Goal: Task Accomplishment & Management: Complete application form

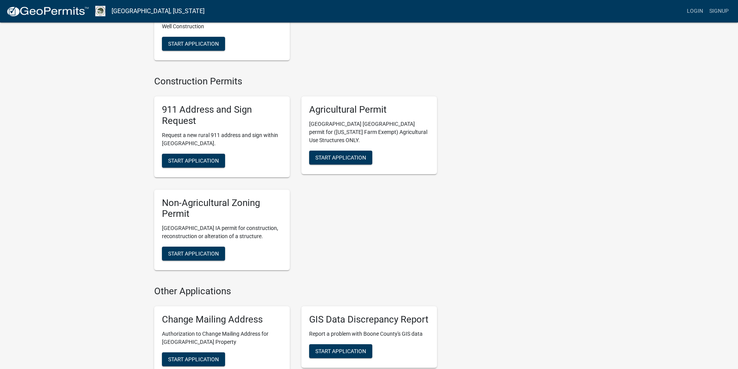
scroll to position [1046, 0]
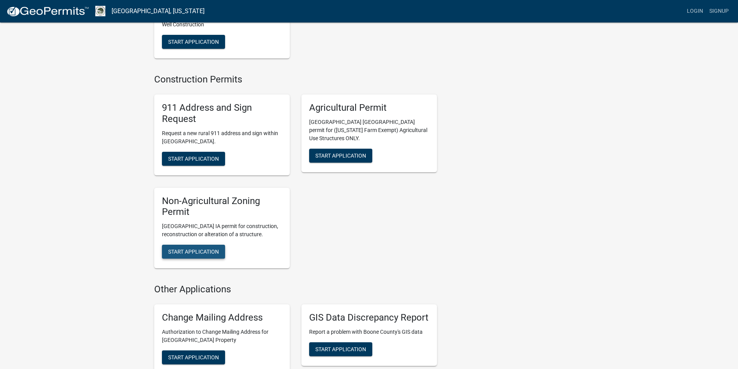
click at [204, 249] on span "Start Application" at bounding box center [193, 252] width 51 height 6
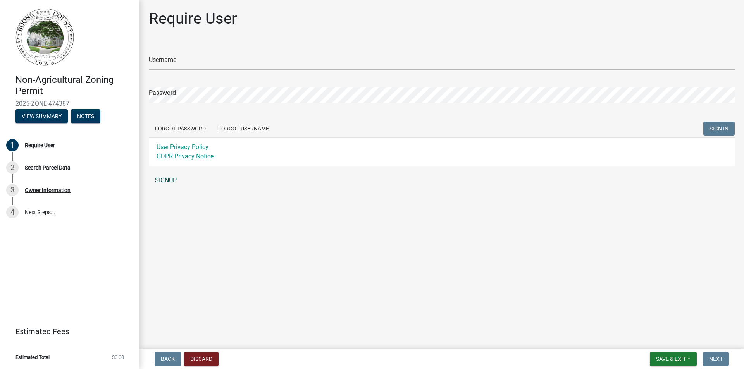
click at [167, 179] on link "SIGNUP" at bounding box center [442, 180] width 586 height 15
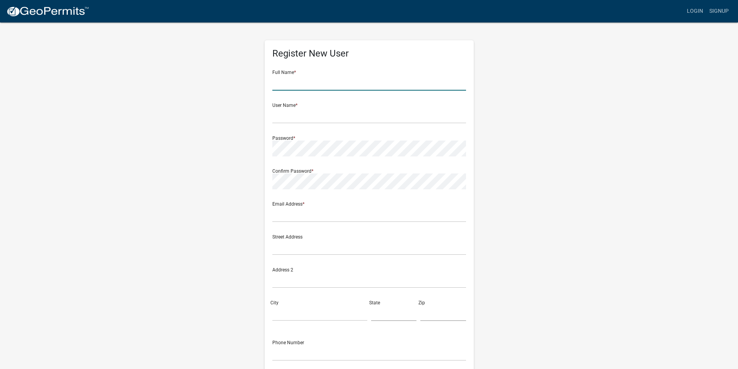
click at [331, 87] on input "text" at bounding box center [369, 83] width 194 height 16
type input "Lisa Hanrahan"
type input "hanrahanlisa72@gmail.com"
type input "6612 Sheridan Ave"
type input "Des Moines"
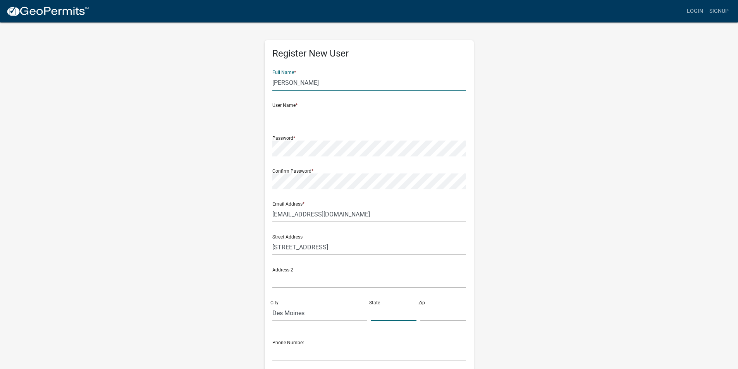
type input "IA"
type input "50322"
type input "5154223331"
click at [308, 114] on input "text" at bounding box center [369, 116] width 194 height 16
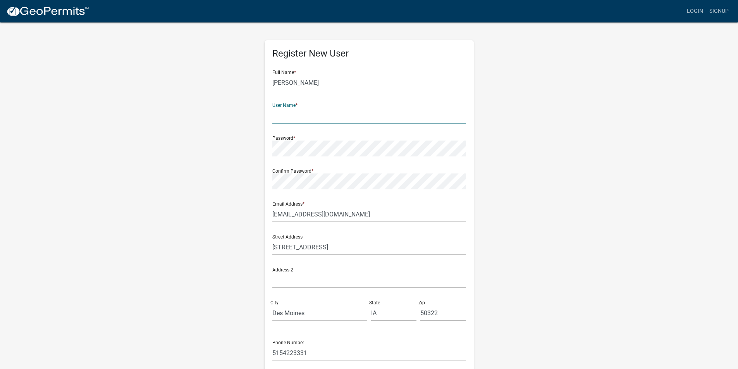
type input "j"
drag, startPoint x: 331, startPoint y: 114, endPoint x: 162, endPoint y: 102, distance: 170.1
click at [168, 107] on div "Register New User Full Name * Lisa Hanrahan User Name * iowasigncompany Passwor…" at bounding box center [369, 229] width 442 height 415
type input "lisa@iowasignco.com"
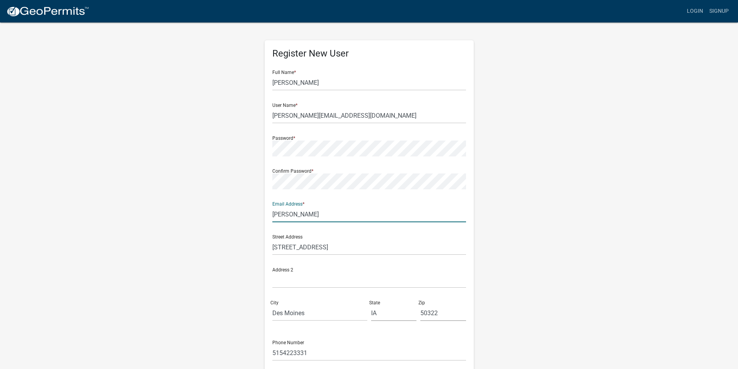
type input "lisa@iowasignco.com"
drag, startPoint x: 275, startPoint y: 248, endPoint x: 3, endPoint y: 227, distance: 272.1
click at [3, 227] on wm-register-view "more_horiz Login Signup Register New User Full Name * Lisa Hanrahan User Name *…" at bounding box center [369, 218] width 738 height 436
type input "3520 Merle Hay Road"
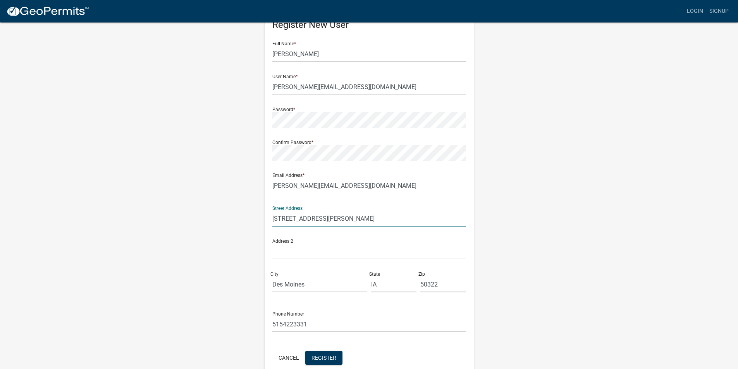
scroll to position [67, 0]
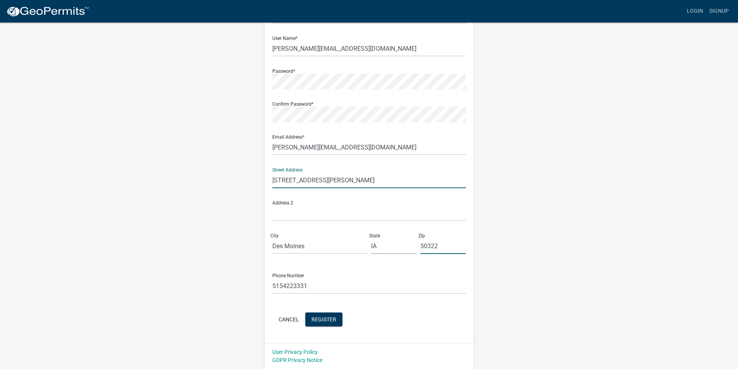
drag, startPoint x: 440, startPoint y: 246, endPoint x: 211, endPoint y: 223, distance: 230.1
click at [274, 231] on div "Street Address 3520 Merle Hay Road Address 2 City Des Moines State IA Zip 50322" at bounding box center [369, 211] width 198 height 99
type input "3"
type input "50310"
drag, startPoint x: 316, startPoint y: 286, endPoint x: 282, endPoint y: 286, distance: 33.7
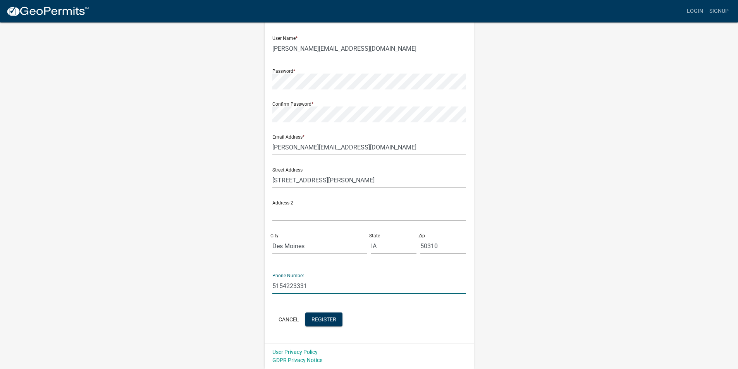
click at [282, 286] on input "5154223331" at bounding box center [369, 286] width 194 height 16
type input "5154214036"
click at [324, 317] on span "Register" at bounding box center [324, 319] width 25 height 6
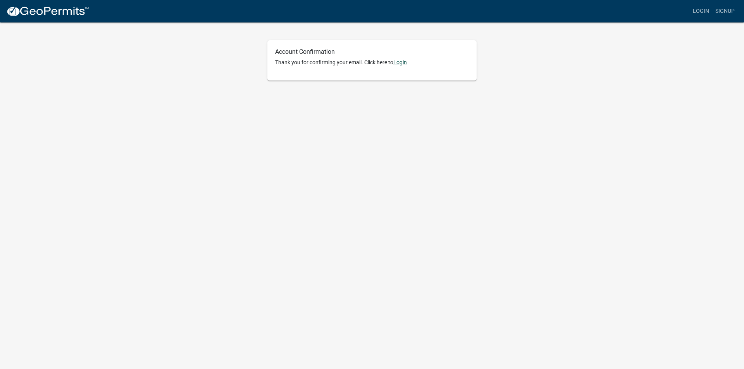
click at [404, 62] on link "Login" at bounding box center [400, 62] width 14 height 6
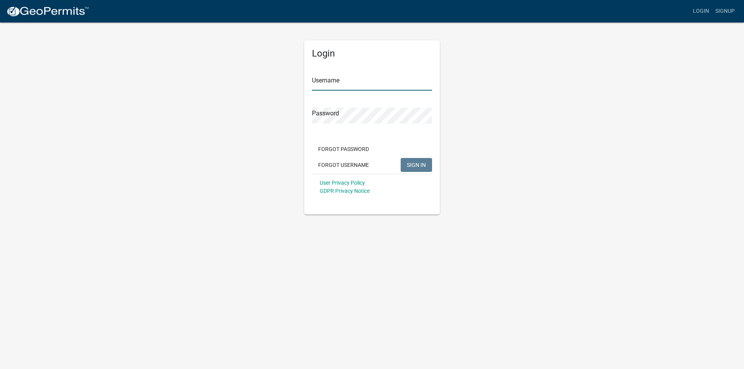
type input "[PERSON_NAME][EMAIL_ADDRESS][DOMAIN_NAME]"
click at [420, 164] on span "SIGN IN" at bounding box center [416, 165] width 19 height 6
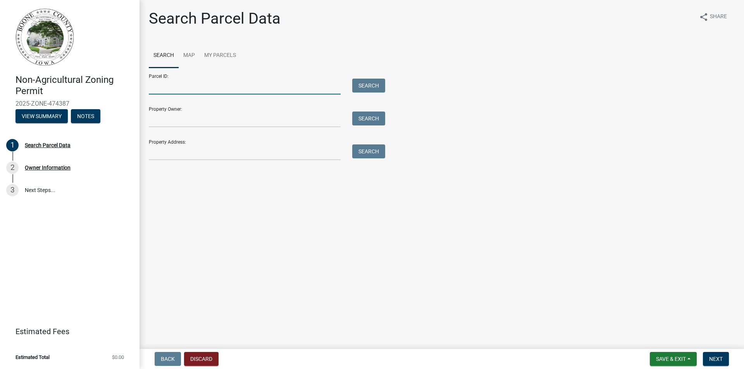
click at [172, 89] on input "Parcel ID:" at bounding box center [245, 87] width 192 height 16
type input "088228313200004"
click at [366, 86] on button "Search" at bounding box center [368, 86] width 33 height 14
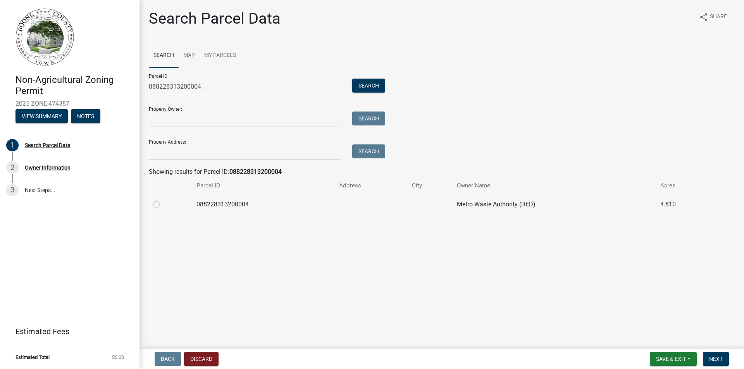
click at [163, 200] on label at bounding box center [163, 200] width 0 height 0
click at [163, 204] on input "radio" at bounding box center [165, 202] width 5 height 5
radio input "true"
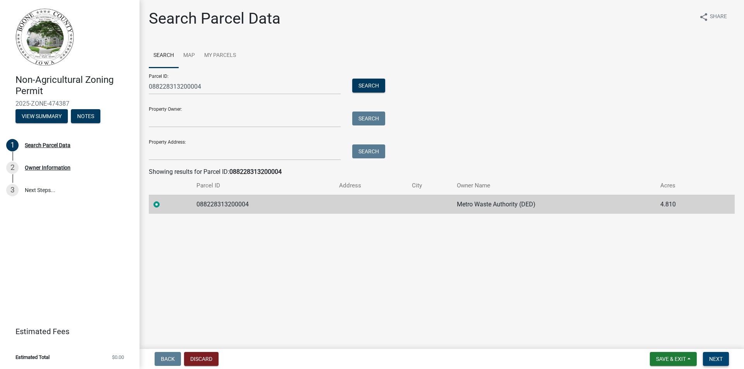
click at [711, 359] on span "Next" at bounding box center [716, 359] width 14 height 6
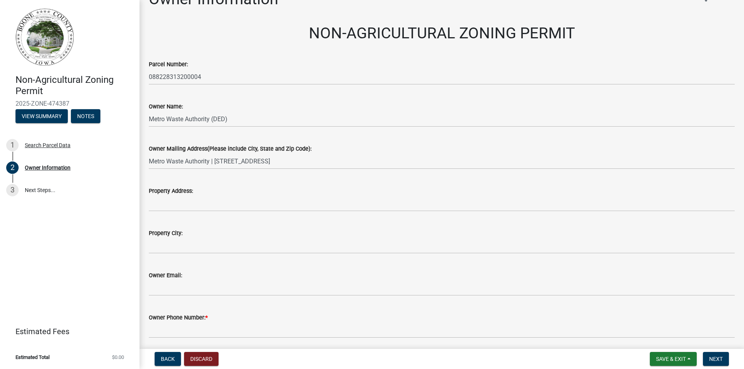
scroll to position [39, 0]
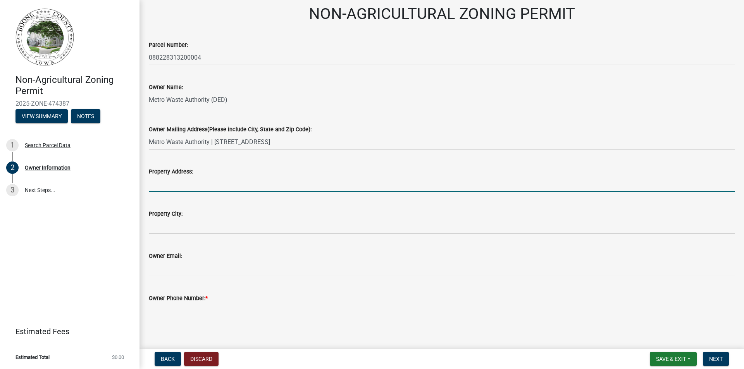
click at [210, 184] on input "Property Address:" at bounding box center [442, 184] width 586 height 16
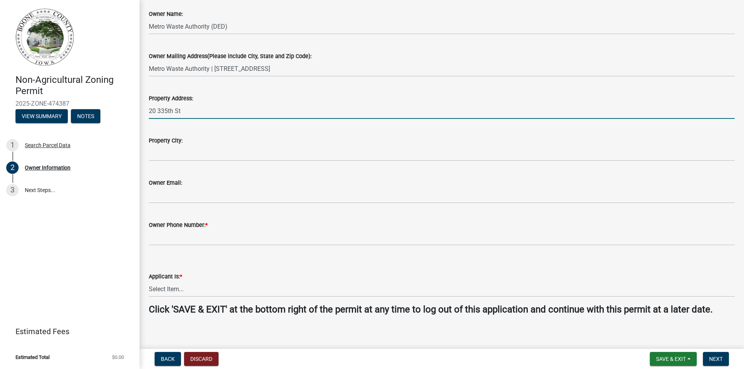
scroll to position [118, 0]
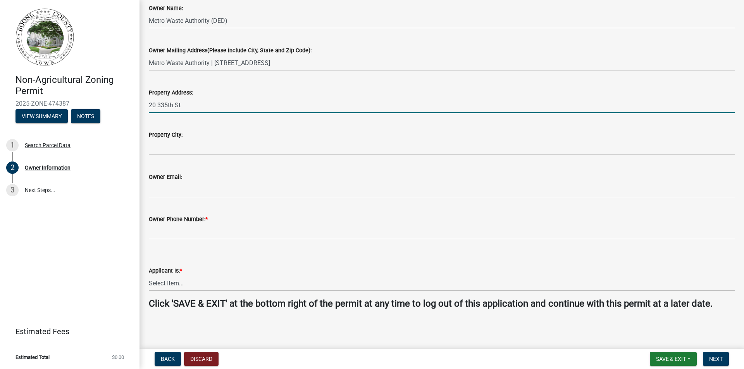
type input "20 335th St"
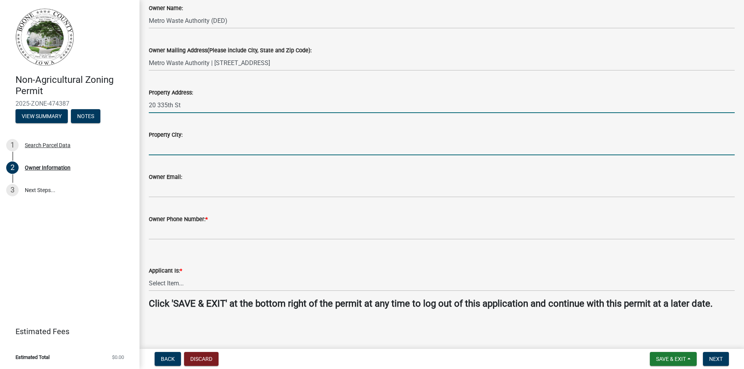
click at [202, 148] on input "Property City:" at bounding box center [442, 147] width 586 height 16
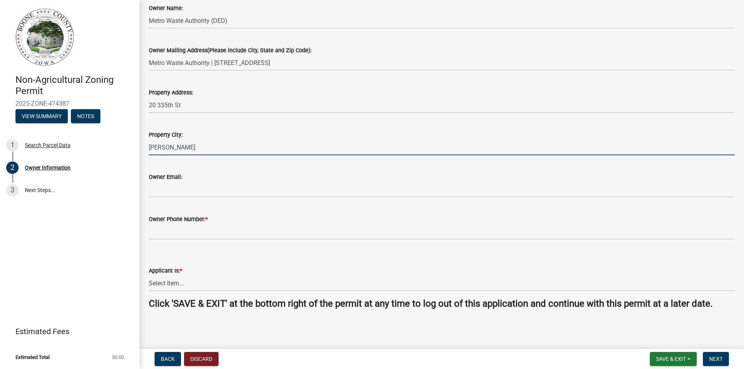
type input "[PERSON_NAME]"
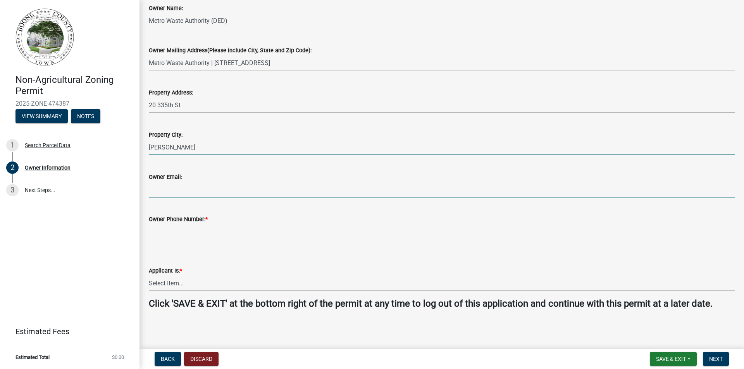
click at [193, 189] on input "Owner Email:" at bounding box center [442, 190] width 586 height 16
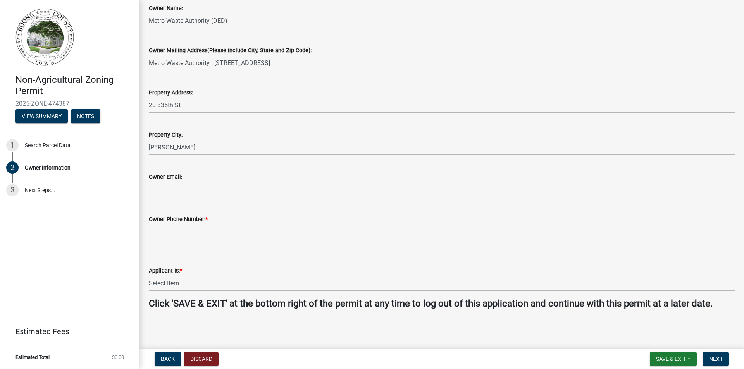
type input "[PERSON_NAME][EMAIL_ADDRESS][DOMAIN_NAME]"
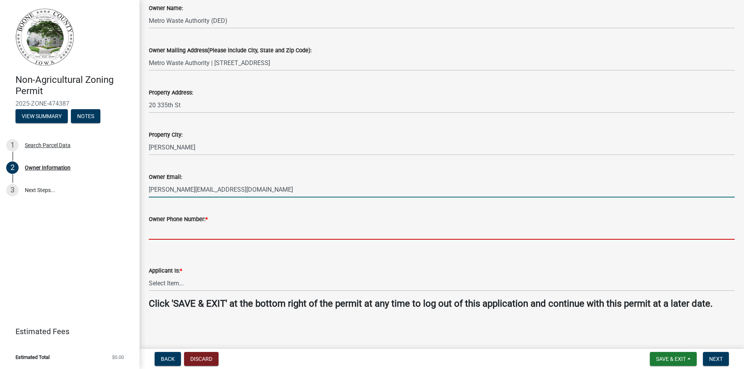
type input "5154214036"
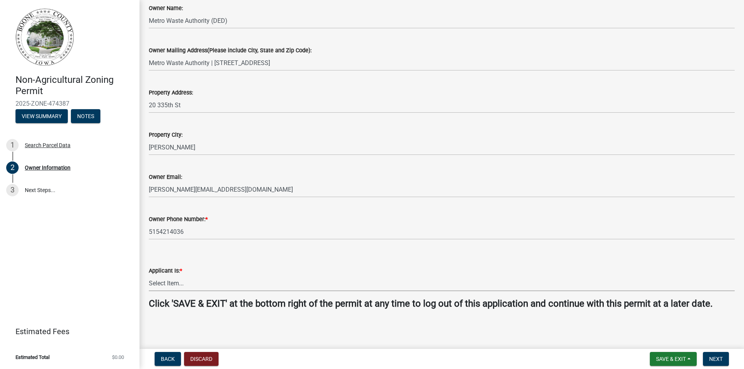
click at [189, 279] on select "Select Item... The Property Owner A contractor who has registered with Boone Co…" at bounding box center [442, 283] width 586 height 16
click at [149, 275] on select "Select Item... The Property Owner A contractor who has registered with Boone Co…" at bounding box center [442, 283] width 586 height 16
select select "3ed4f874-923c-41ae-a2fd-53bc5685aa09"
click at [716, 357] on span "Next" at bounding box center [716, 359] width 14 height 6
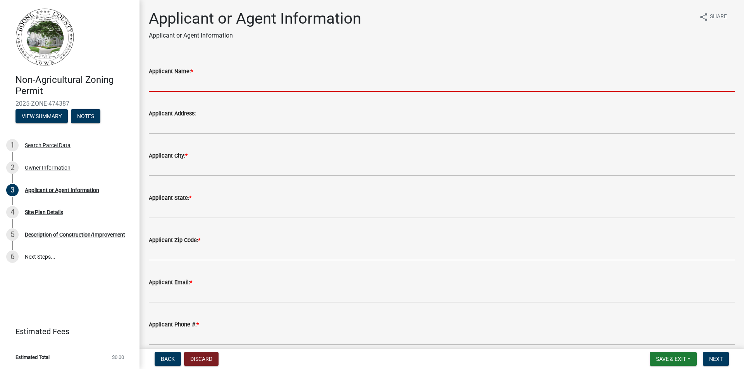
click at [221, 88] on input "Applicant Name: *" at bounding box center [442, 84] width 586 height 16
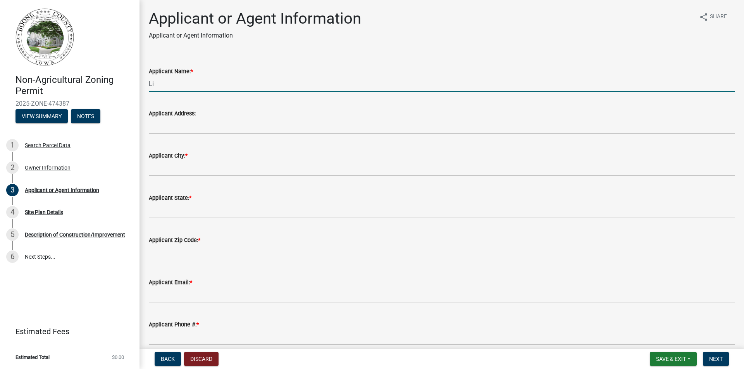
type input "L"
type input "[US_STATE] Sign Company"
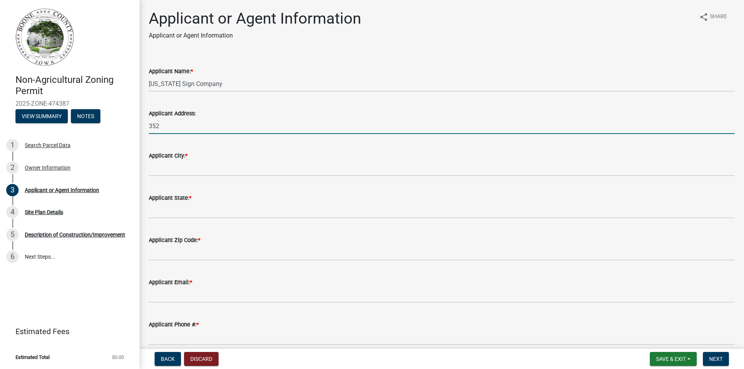
type input "[STREET_ADDRESS][PERSON_NAME]"
type input "Des Moines"
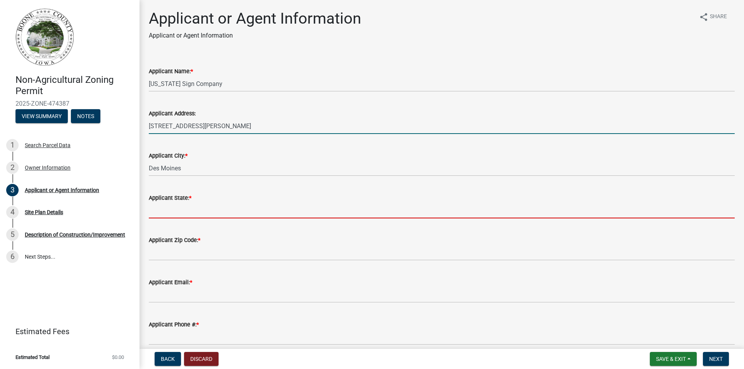
type input "IA"
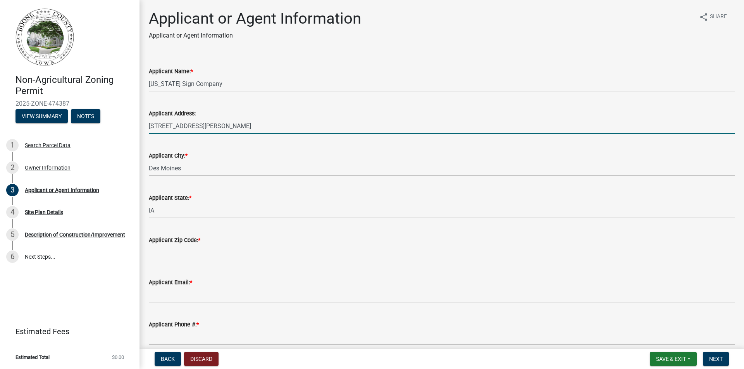
type input "50310"
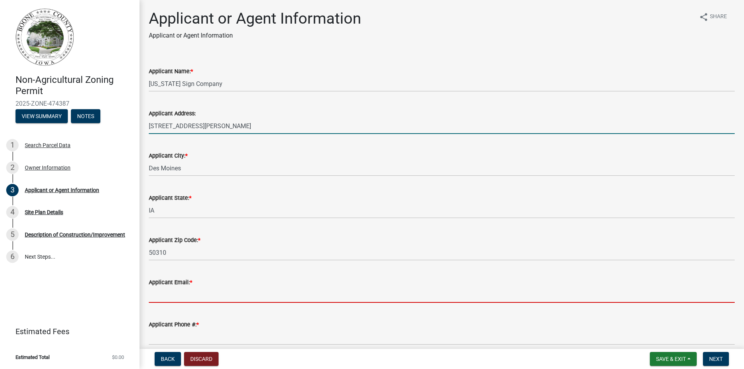
type input "[PERSON_NAME][EMAIL_ADDRESS][DOMAIN_NAME]"
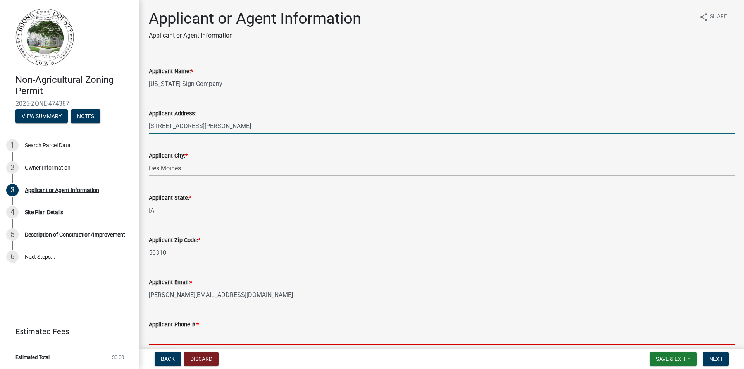
type input "5154214036"
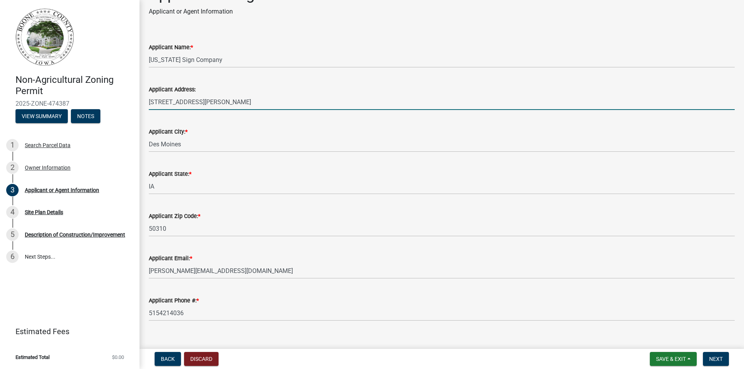
scroll to position [36, 0]
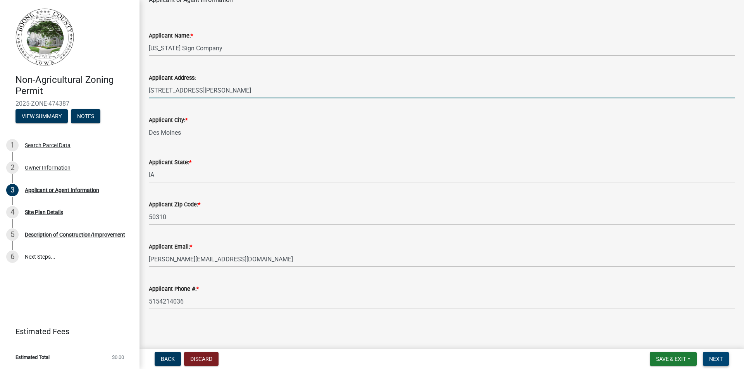
click at [721, 358] on span "Next" at bounding box center [716, 359] width 14 height 6
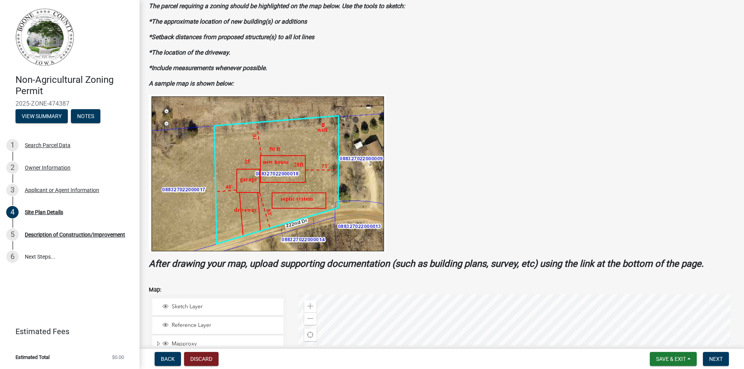
scroll to position [155, 0]
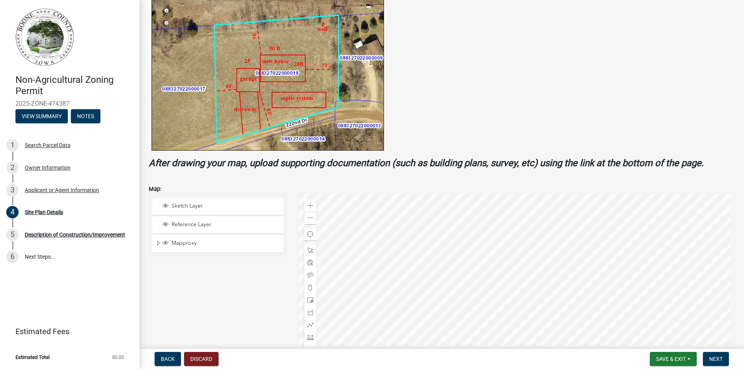
click at [580, 231] on div at bounding box center [516, 291] width 437 height 194
click at [55, 148] on div "Search Parcel Data" at bounding box center [48, 145] width 46 height 5
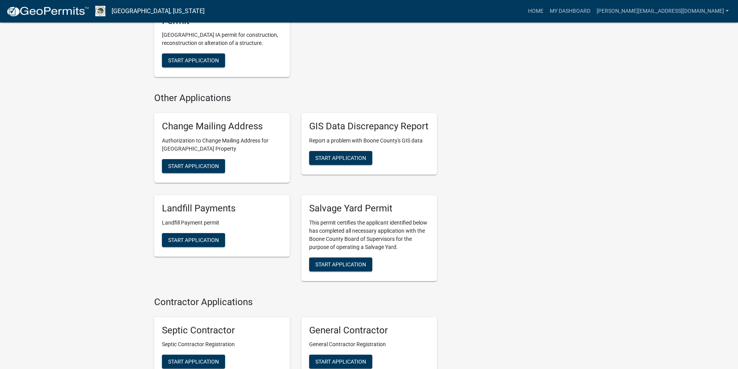
scroll to position [1218, 0]
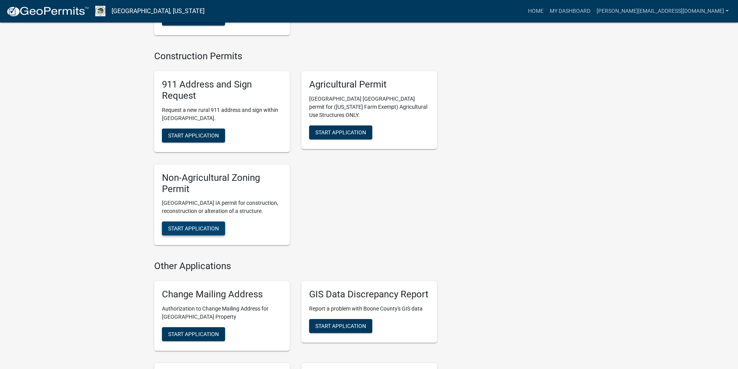
click at [212, 225] on span "Start Application" at bounding box center [193, 228] width 51 height 6
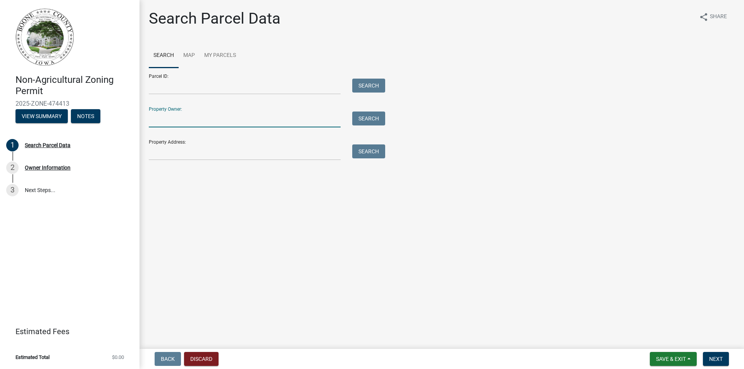
click at [256, 119] on input "Property Owner:" at bounding box center [245, 120] width 192 height 16
type input "Metro Waste Authority"
click at [375, 121] on button "Search" at bounding box center [368, 119] width 33 height 14
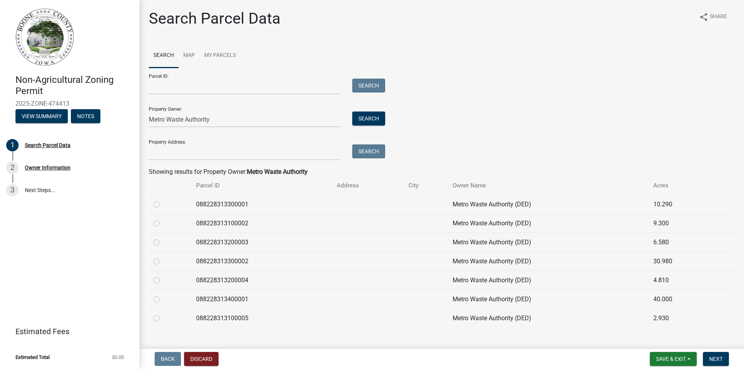
click at [163, 314] on label at bounding box center [163, 314] width 0 height 0
click at [163, 318] on input "radio" at bounding box center [165, 316] width 5 height 5
radio input "true"
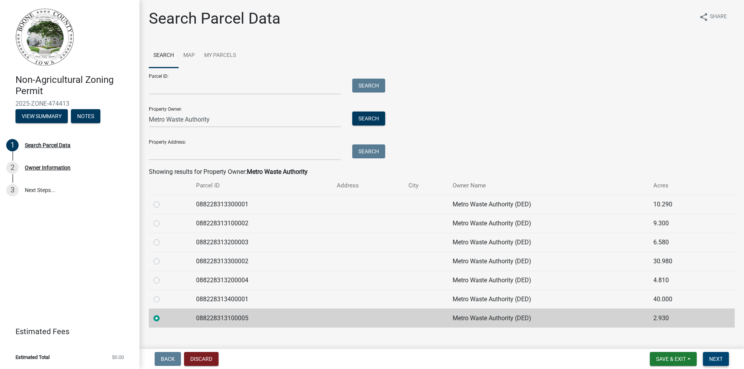
click at [723, 358] on span "Next" at bounding box center [716, 359] width 14 height 6
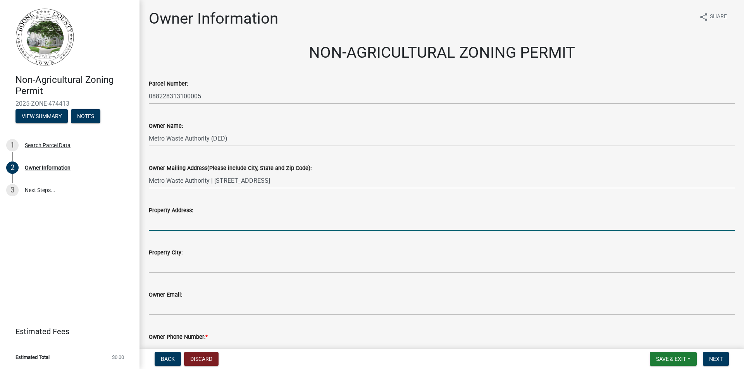
click at [227, 221] on input "Property Address:" at bounding box center [442, 223] width 586 height 16
type input "20 335th St"
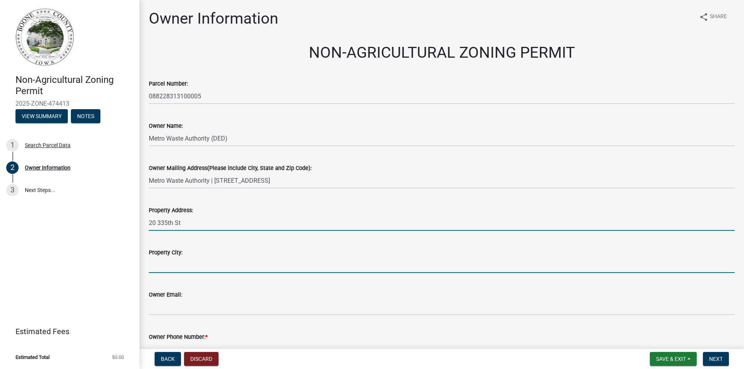
click at [210, 266] on input "Property City:" at bounding box center [442, 265] width 586 height 16
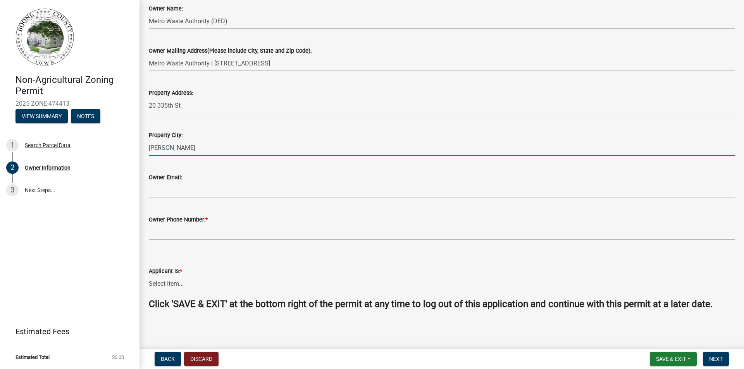
scroll to position [118, 0]
type input "[PERSON_NAME]"
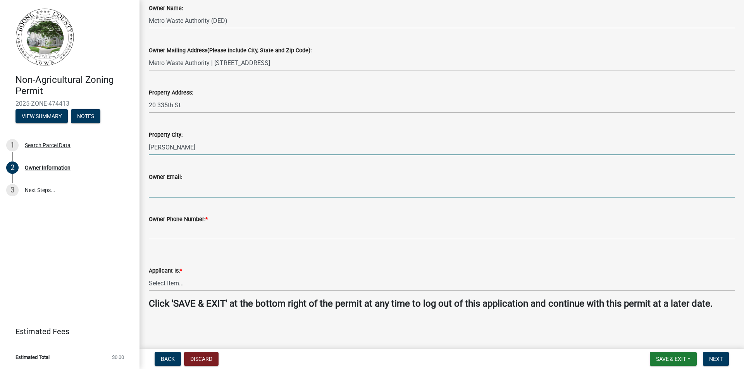
click at [222, 194] on input "Owner Email:" at bounding box center [442, 190] width 586 height 16
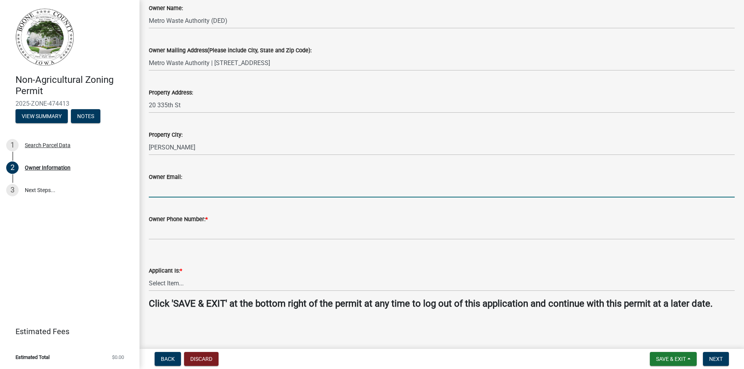
type input "[PERSON_NAME][EMAIL_ADDRESS][DOMAIN_NAME]"
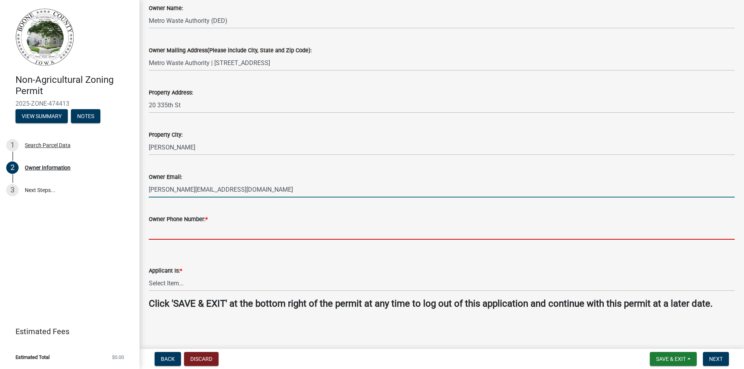
type input "5154214036"
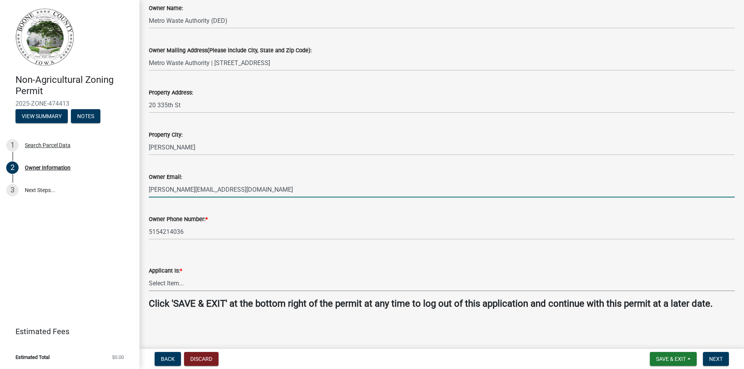
click at [202, 287] on select "Select Item... The Property Owner A contractor who has registered with Boone Co…" at bounding box center [442, 283] width 586 height 16
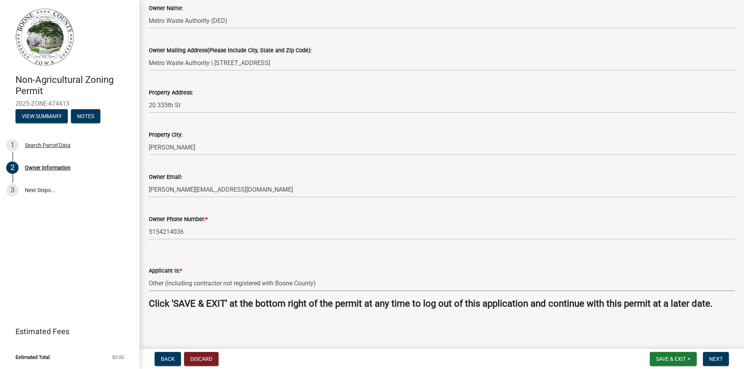
click at [149, 275] on select "Select Item... The Property Owner A contractor who has registered with Boone Co…" at bounding box center [442, 283] width 586 height 16
select select "3ed4f874-923c-41ae-a2fd-53bc5685aa09"
click at [721, 358] on span "Next" at bounding box center [716, 359] width 14 height 6
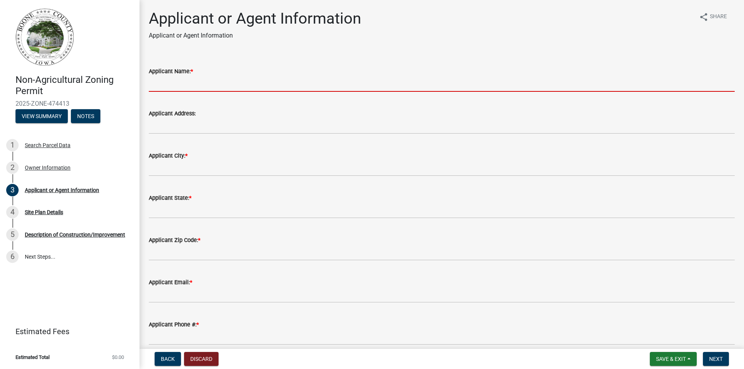
click at [252, 87] on input "Applicant Name: *" at bounding box center [442, 84] width 586 height 16
type input "[US_STATE] Sign Company"
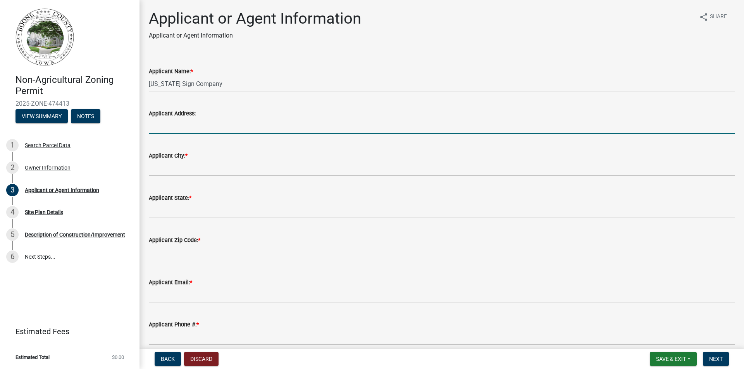
click at [210, 125] on input "Applicant Address:" at bounding box center [442, 126] width 586 height 16
type input "[STREET_ADDRESS][PERSON_NAME]"
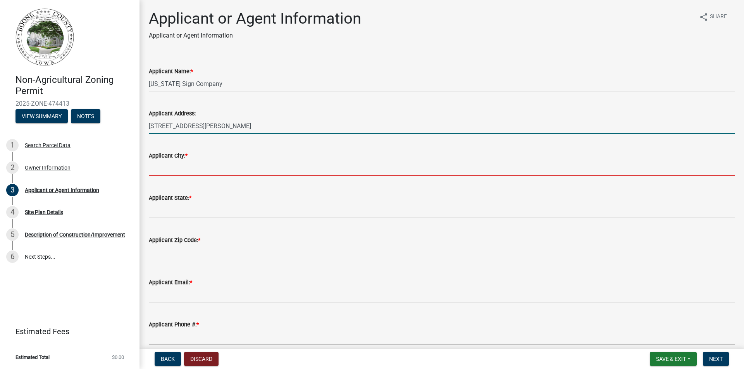
type input "Des Moines"
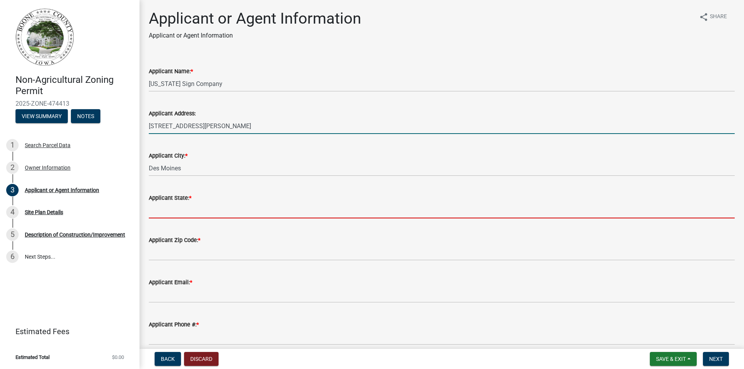
type input "IA"
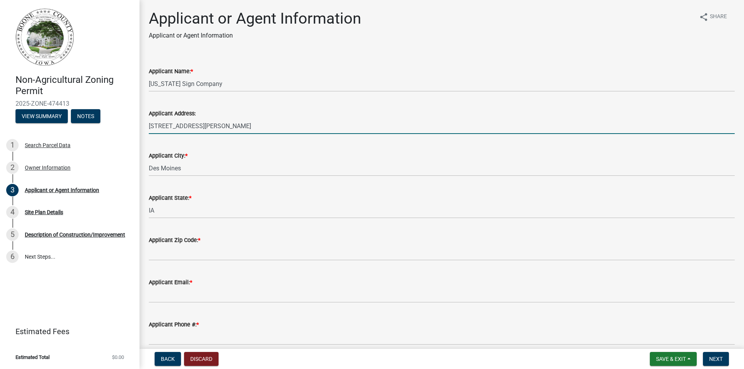
type input "50310"
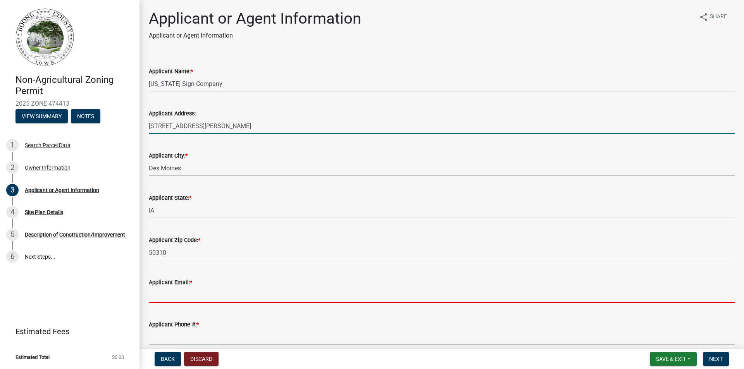
type input "[PERSON_NAME][EMAIL_ADDRESS][DOMAIN_NAME]"
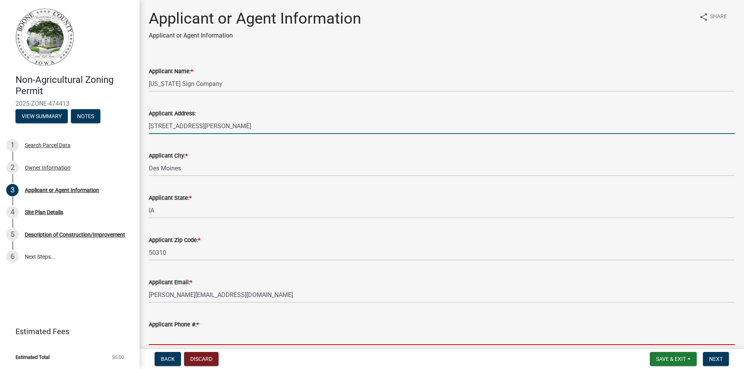
type input "5154214036"
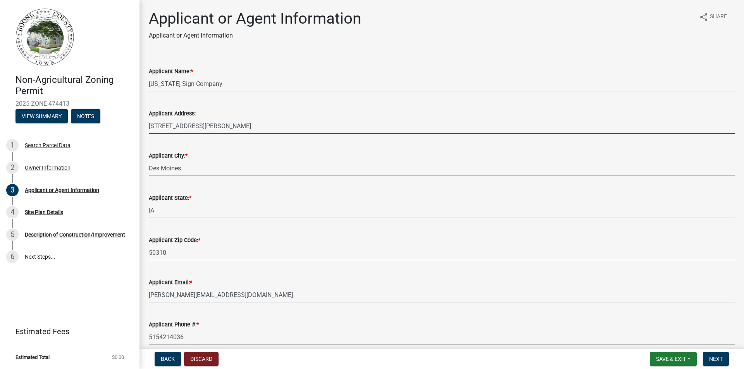
scroll to position [36, 0]
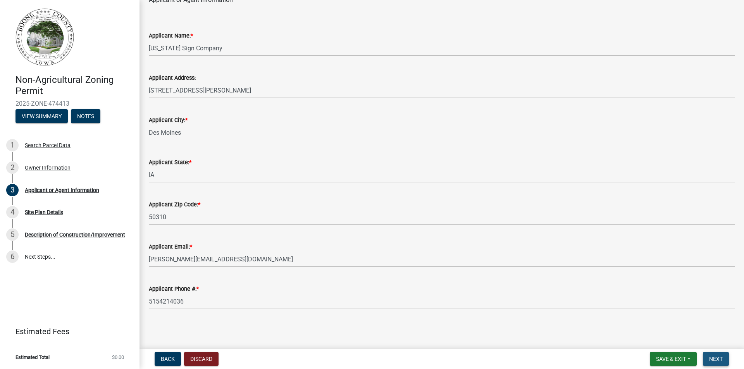
click at [723, 358] on span "Next" at bounding box center [716, 359] width 14 height 6
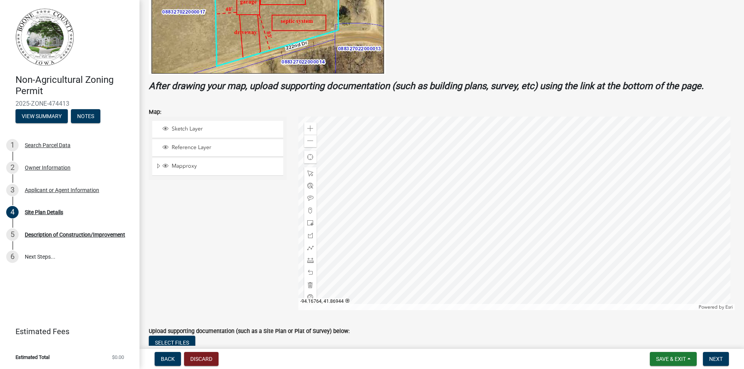
scroll to position [232, 0]
click at [183, 128] on span "Sketch Layer" at bounding box center [225, 128] width 111 height 7
click at [512, 171] on div at bounding box center [516, 213] width 437 height 194
click at [307, 125] on span at bounding box center [310, 128] width 6 height 6
click at [308, 126] on span at bounding box center [310, 128] width 6 height 6
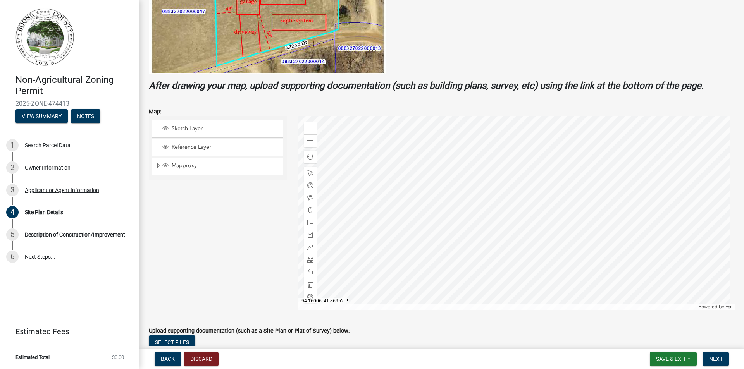
click at [539, 256] on div at bounding box center [516, 213] width 437 height 194
click at [309, 262] on span at bounding box center [310, 260] width 6 height 6
click at [516, 139] on div at bounding box center [516, 213] width 437 height 194
click at [517, 139] on div at bounding box center [516, 213] width 437 height 194
click at [518, 155] on div at bounding box center [516, 213] width 437 height 194
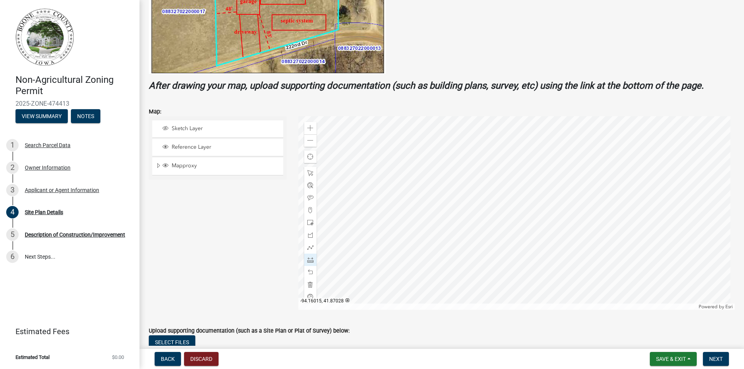
click at [528, 155] on div at bounding box center [516, 213] width 437 height 194
click at [529, 156] on div at bounding box center [516, 213] width 437 height 194
click at [183, 146] on span "Reference Layer" at bounding box center [225, 147] width 111 height 7
click at [310, 261] on span at bounding box center [310, 260] width 6 height 6
click at [308, 220] on span at bounding box center [310, 223] width 6 height 6
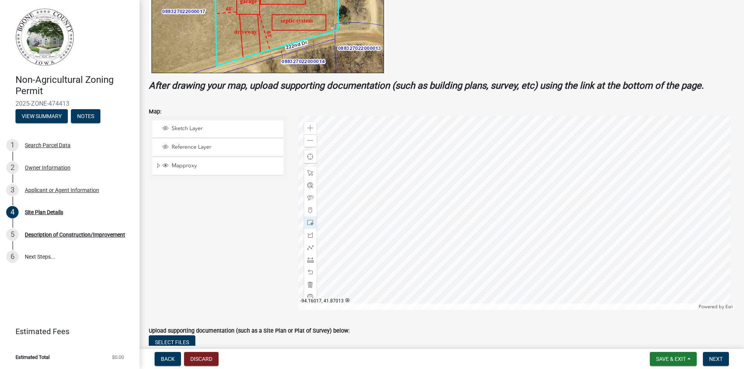
click at [527, 177] on div at bounding box center [516, 213] width 437 height 194
click at [179, 166] on span "Mapproxy" at bounding box center [225, 165] width 111 height 7
click at [189, 149] on span "Reference Layer" at bounding box center [225, 147] width 111 height 7
click at [188, 122] on div "Sketch Layer" at bounding box center [217, 128] width 131 height 17
click at [188, 128] on span "Sketch Layer" at bounding box center [225, 128] width 111 height 7
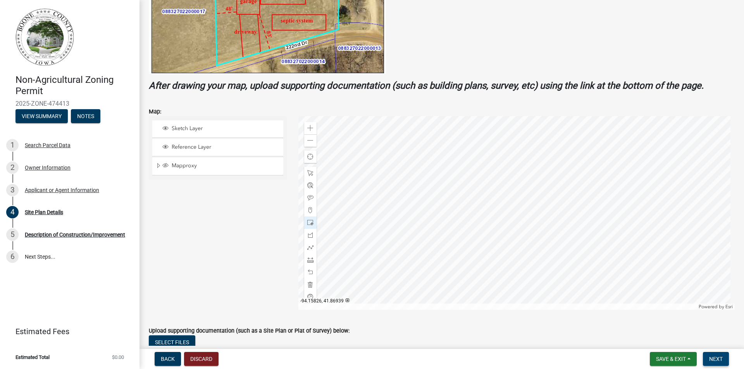
click at [712, 356] on span "Next" at bounding box center [716, 359] width 14 height 6
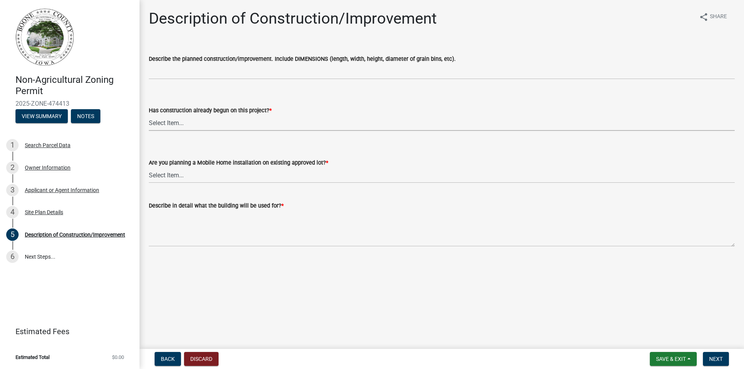
click at [236, 122] on select "Select Item... Yes No" at bounding box center [442, 123] width 586 height 16
click at [149, 115] on select "Select Item... Yes No" at bounding box center [442, 123] width 586 height 16
select select "780d6c2c-296a-4ca9-89f5-6f46740c66d4"
click at [219, 176] on select "Select Item... Yes No" at bounding box center [442, 175] width 586 height 16
click at [149, 167] on select "Select Item... Yes No" at bounding box center [442, 175] width 586 height 16
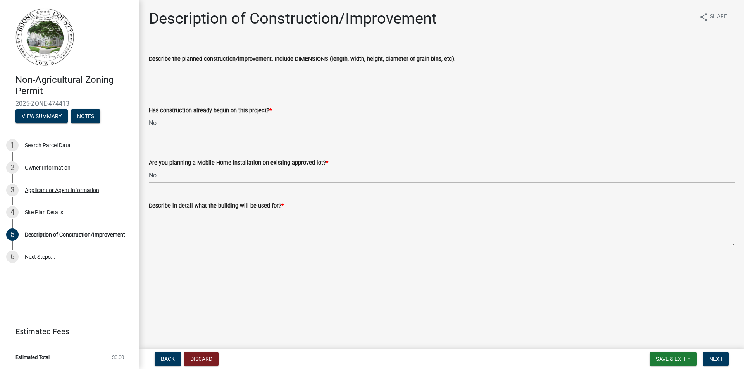
select select "11cf4637-fcbf-4a36-af17-97ff4966c2e6"
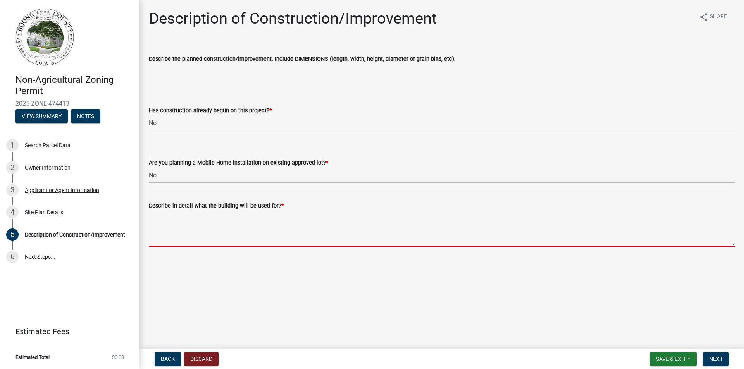
click at [227, 234] on textarea "Describe in detail what the building will be used for? *" at bounding box center [442, 228] width 586 height 36
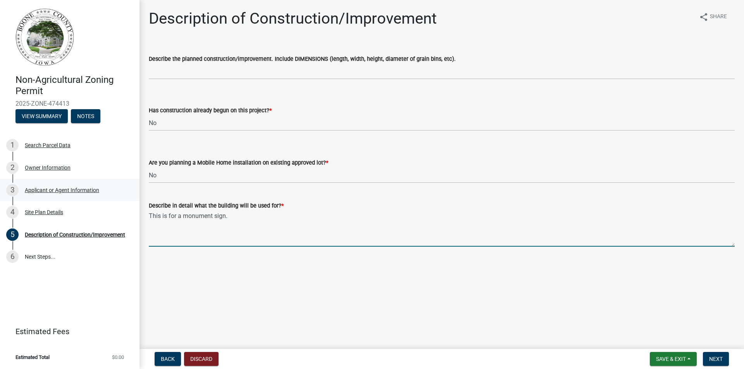
type textarea "This is for a monument sign."
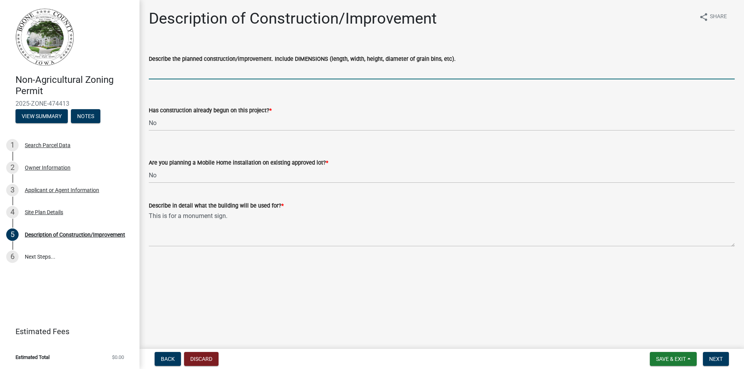
click at [185, 68] on input "Describe the planned construction/improvement. Include DIMENSIONS (length, widt…" at bounding box center [442, 72] width 586 height 16
type input "Overall size is 217.75"W x 114"H x 30"D"
click at [717, 360] on span "Next" at bounding box center [716, 359] width 14 height 6
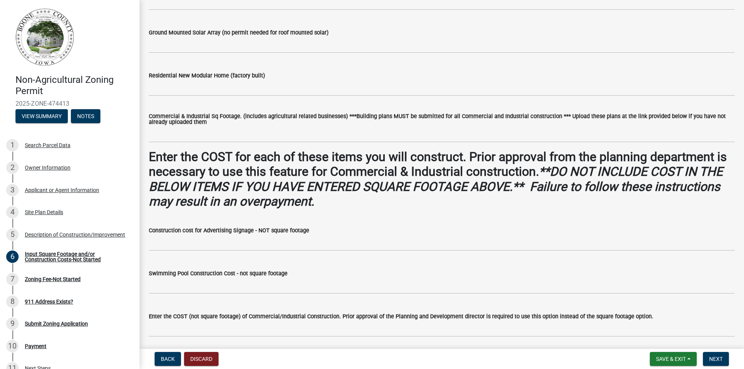
scroll to position [349, 0]
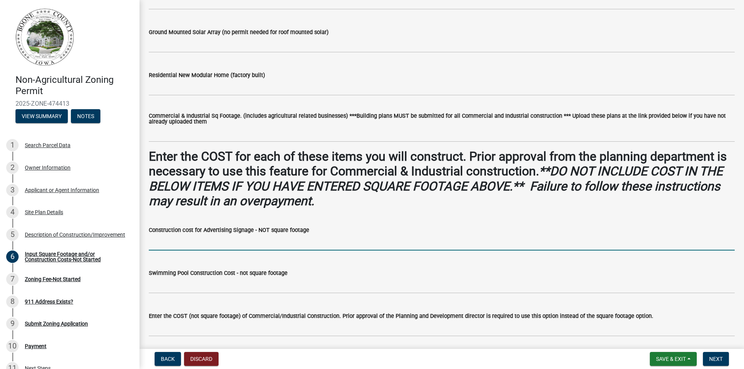
click at [224, 242] on input "text" at bounding box center [442, 243] width 586 height 16
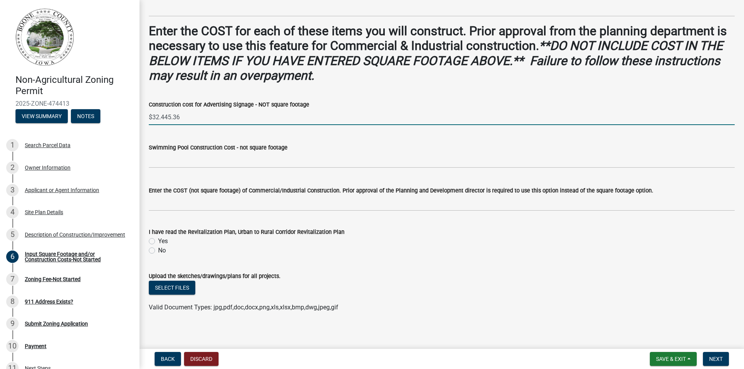
scroll to position [478, 0]
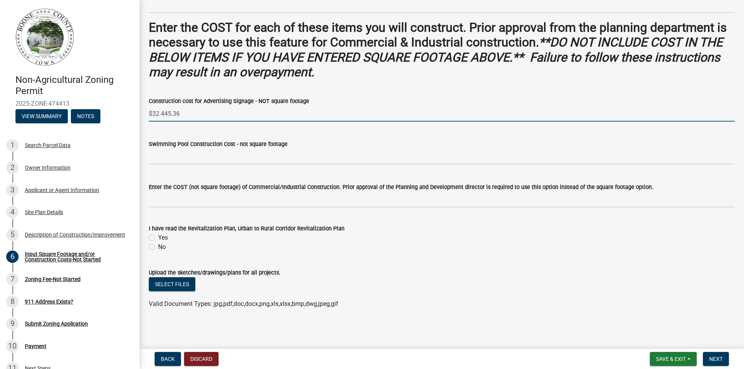
type input "0"
click at [158, 237] on label "Yes" at bounding box center [163, 237] width 10 height 9
click at [158, 237] on input "Yes" at bounding box center [160, 235] width 5 height 5
radio input "true"
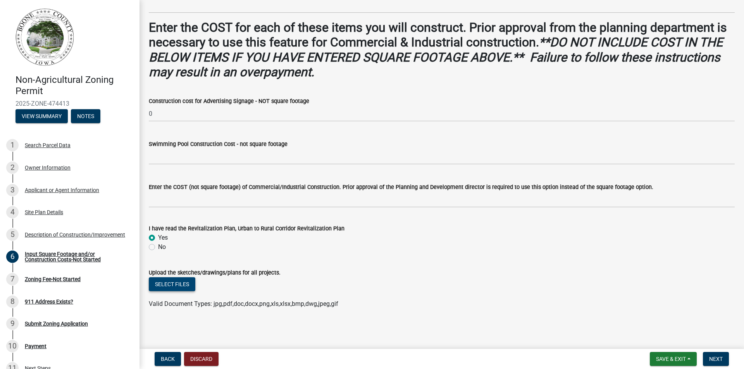
click at [182, 282] on button "Select files" at bounding box center [172, 284] width 46 height 14
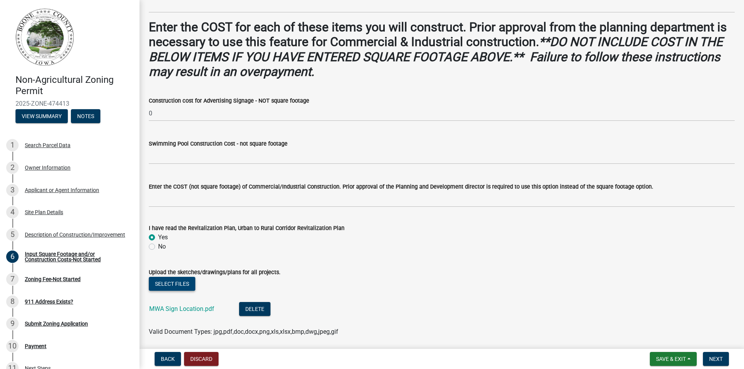
click at [185, 283] on button "Select files" at bounding box center [172, 284] width 46 height 14
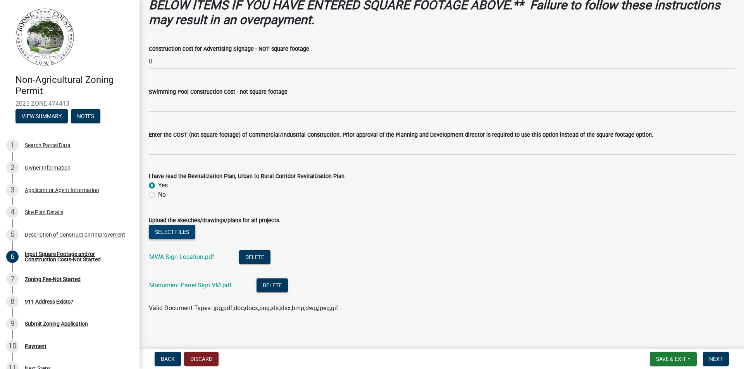
scroll to position [535, 0]
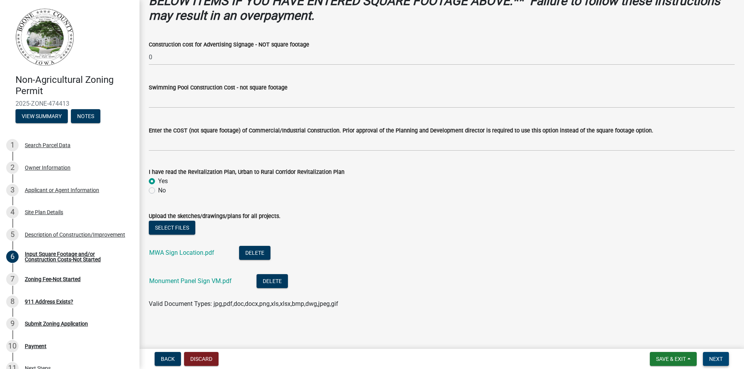
click at [717, 355] on button "Next" at bounding box center [716, 359] width 26 height 14
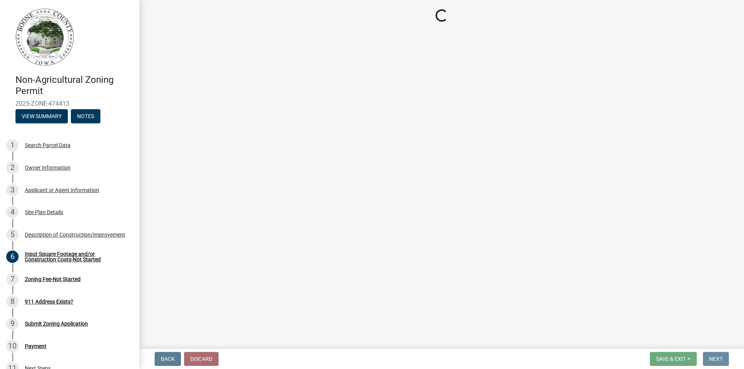
scroll to position [0, 0]
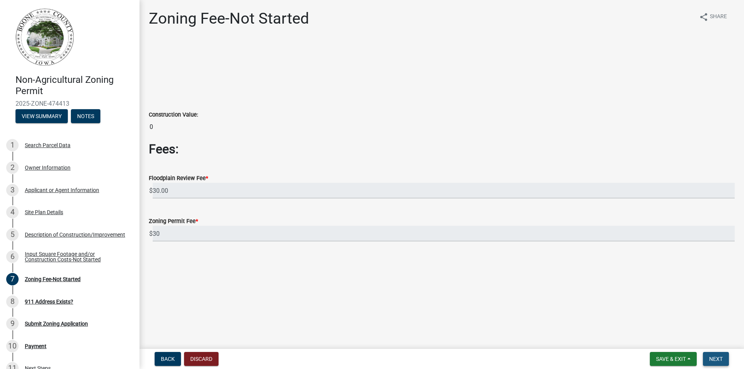
click at [712, 358] on span "Next" at bounding box center [716, 359] width 14 height 6
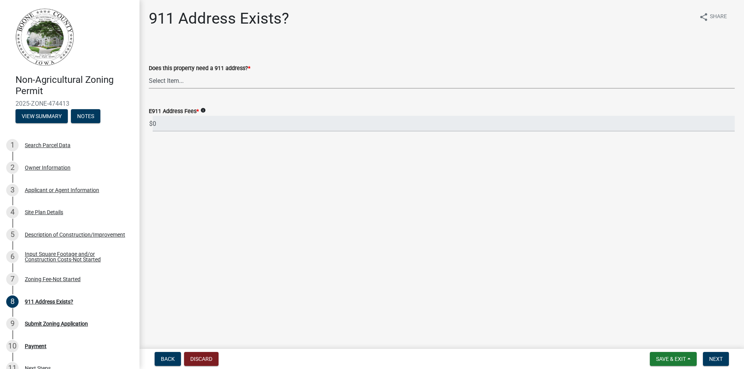
click at [178, 84] on select "Select Item... Property already has a 911 address Request a new 911 address, si…" at bounding box center [442, 81] width 586 height 16
click at [149, 73] on select "Select Item... Property already has a 911 address Request a new 911 address, si…" at bounding box center [442, 81] width 586 height 16
select select "f1813c40-ff51-4f8e-a09d-ea2142ee239a"
click at [722, 358] on span "Next" at bounding box center [716, 359] width 14 height 6
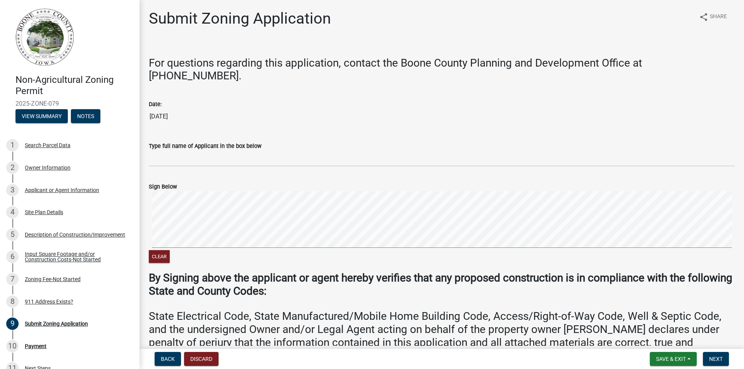
click at [200, 144] on label "Type full name of Applicant in the box below" at bounding box center [205, 146] width 113 height 5
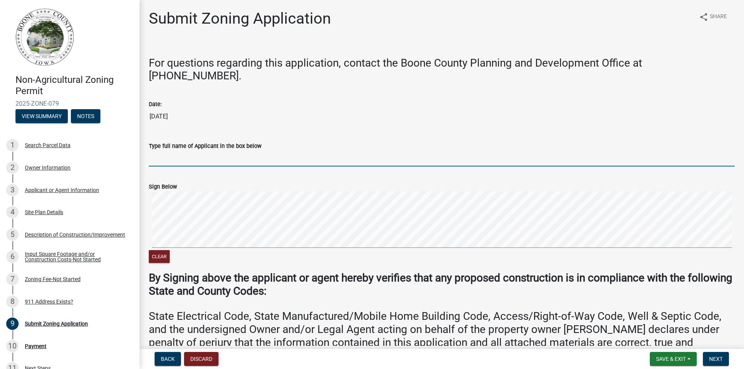
click at [200, 151] on input "Type full name of Applicant in the box below" at bounding box center [442, 159] width 586 height 16
type input "[PERSON_NAME]"
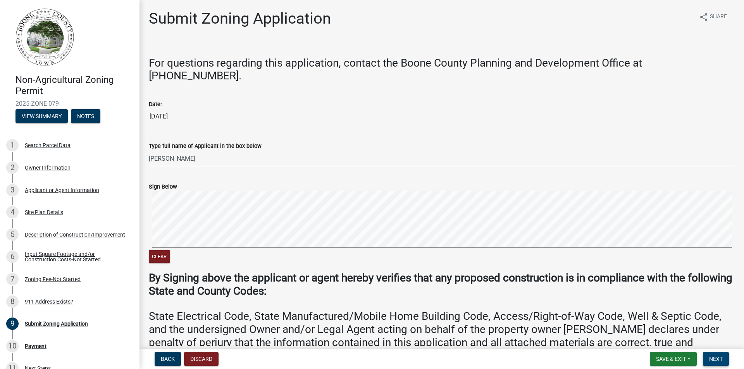
click at [717, 358] on span "Next" at bounding box center [716, 359] width 14 height 6
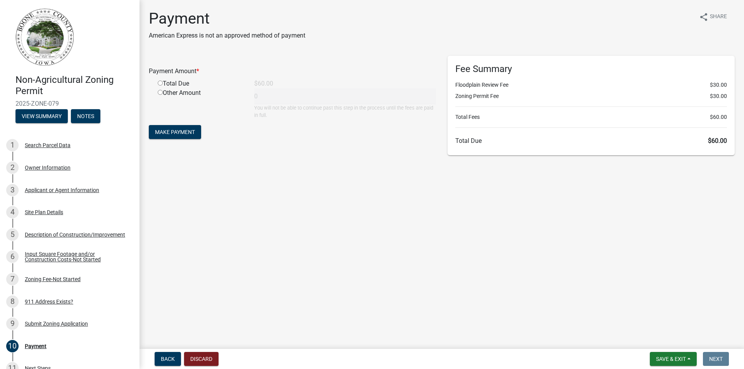
click at [159, 81] on input "radio" at bounding box center [160, 83] width 5 height 5
radio input "true"
type input "60"
click at [172, 135] on span "Make Payment" at bounding box center [175, 132] width 40 height 6
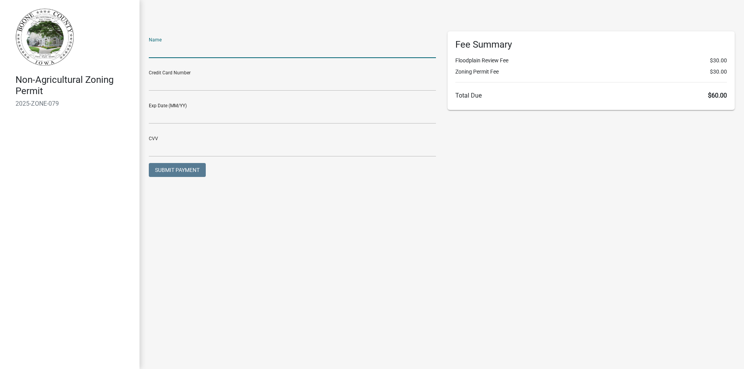
click at [208, 47] on input "text" at bounding box center [292, 50] width 287 height 16
type input "[US_STATE] Sign Company"
click at [203, 86] on input "text" at bounding box center [292, 83] width 287 height 16
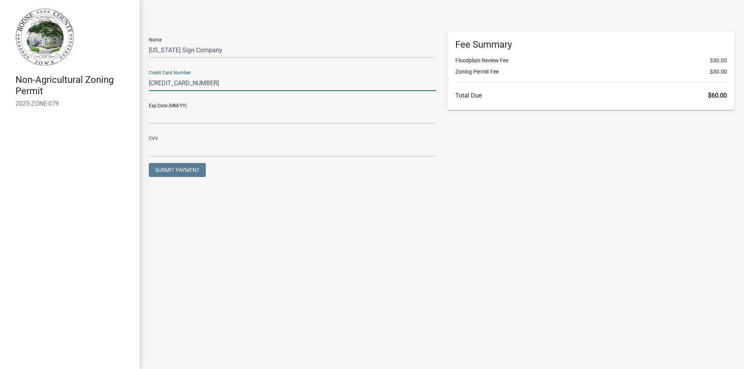
type input "[CREDIT_CARD_NUMBER]"
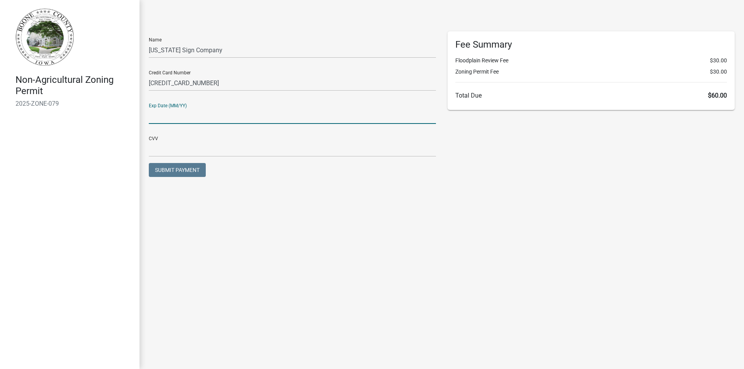
click at [195, 115] on input "text" at bounding box center [292, 116] width 287 height 16
type input "1129"
click at [215, 148] on input "text" at bounding box center [292, 149] width 287 height 16
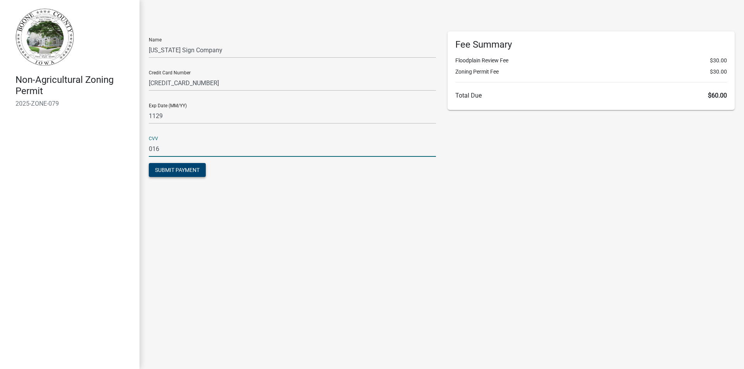
type input "016"
click at [186, 169] on span "Submit Payment" at bounding box center [177, 170] width 45 height 6
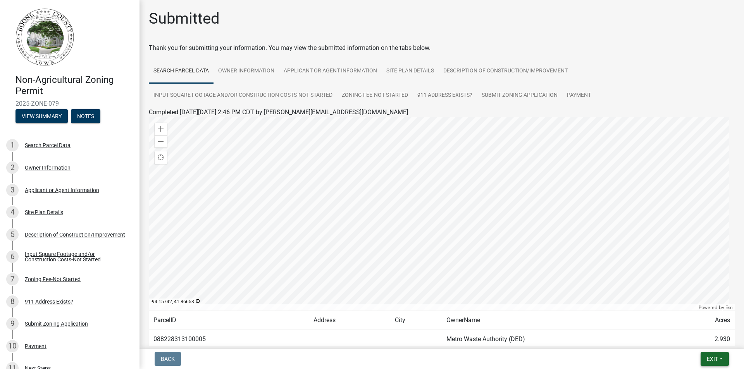
click at [710, 361] on span "Exit" at bounding box center [712, 359] width 11 height 6
click at [710, 360] on span "Exit" at bounding box center [712, 359] width 11 height 6
click at [692, 340] on button "Save & Exit" at bounding box center [698, 339] width 62 height 19
